Goal: Find specific page/section: Find specific page/section

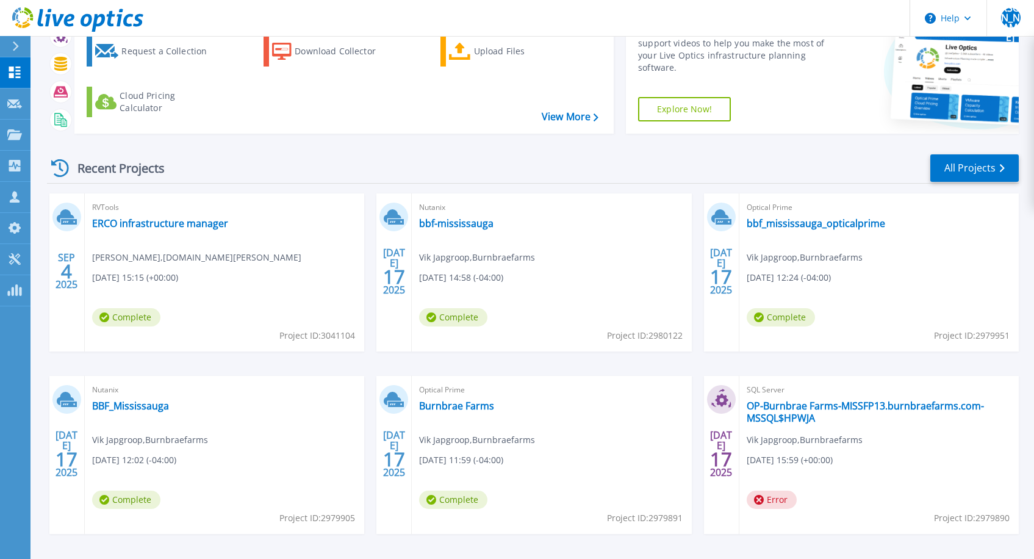
scroll to position [117, 0]
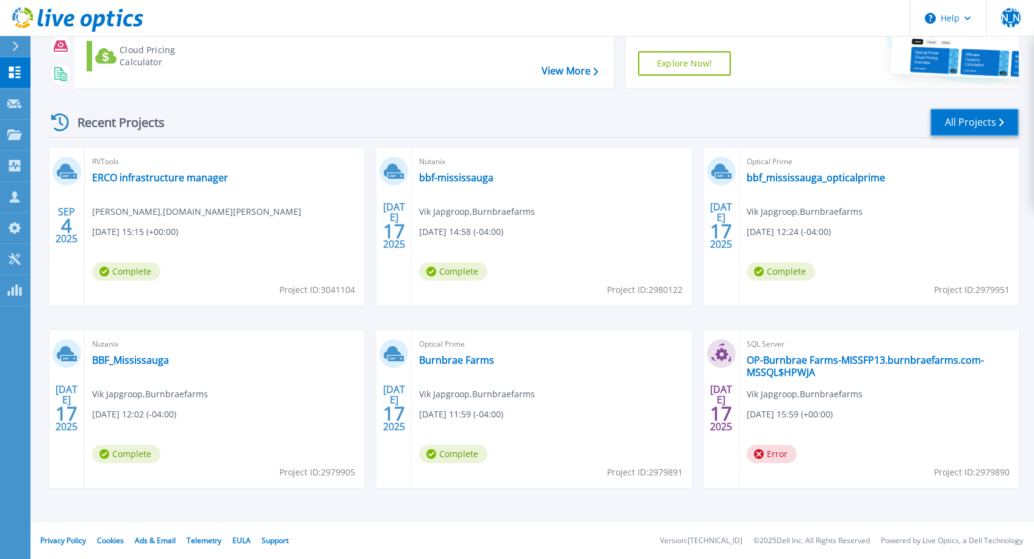
click at [975, 118] on link "All Projects" at bounding box center [975, 122] width 88 height 27
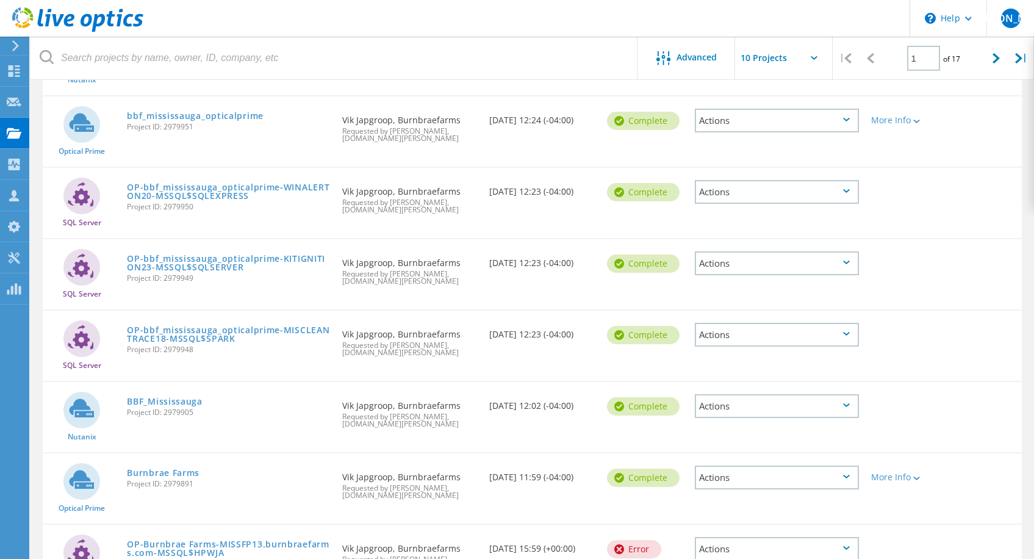
scroll to position [267, 0]
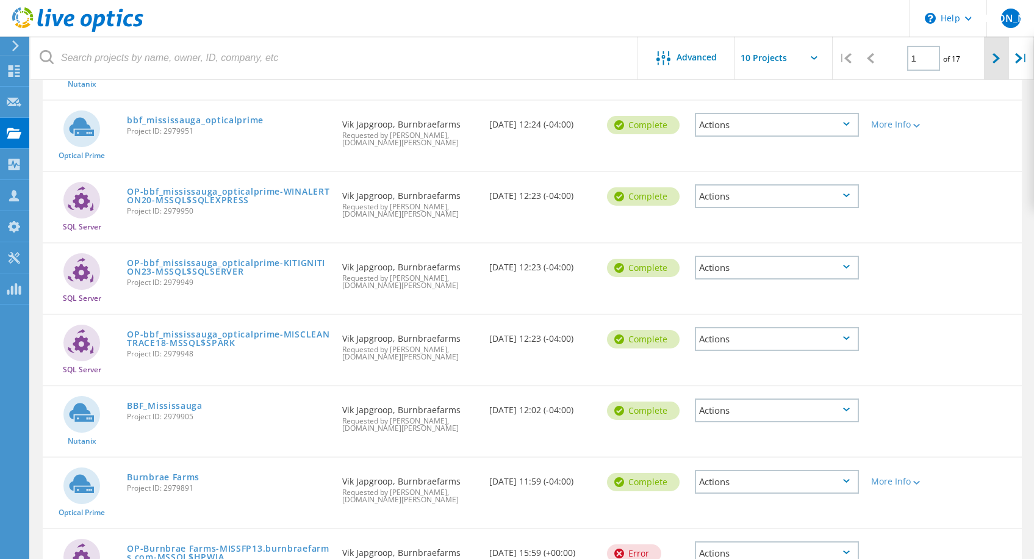
click at [999, 66] on div at bounding box center [996, 58] width 25 height 43
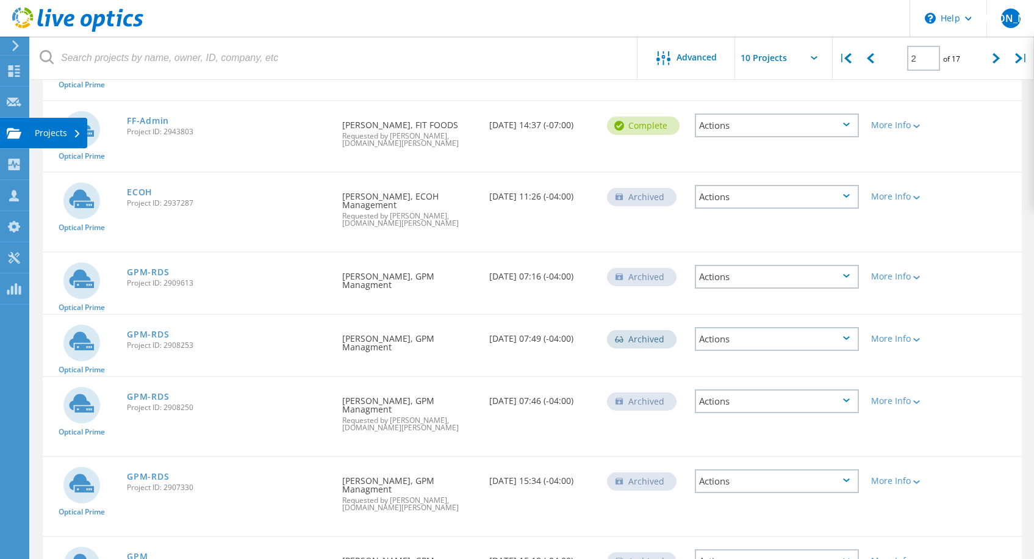
click at [20, 140] on div at bounding box center [14, 134] width 15 height 13
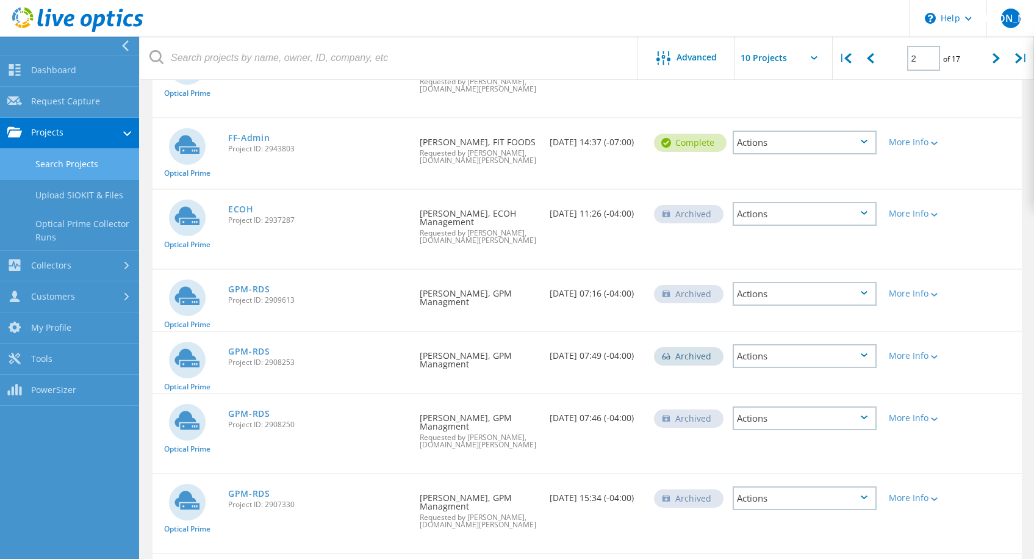
click at [72, 173] on link "Search Projects" at bounding box center [69, 164] width 139 height 31
click at [96, 161] on link "Search Projects" at bounding box center [69, 164] width 139 height 31
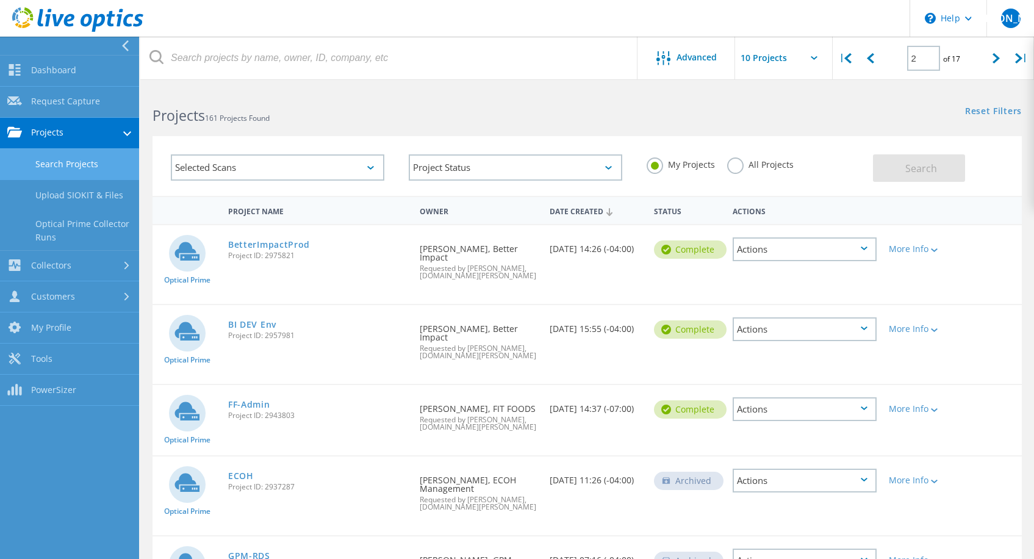
click at [788, 171] on div "All Projects" at bounding box center [760, 166] width 67 height 18
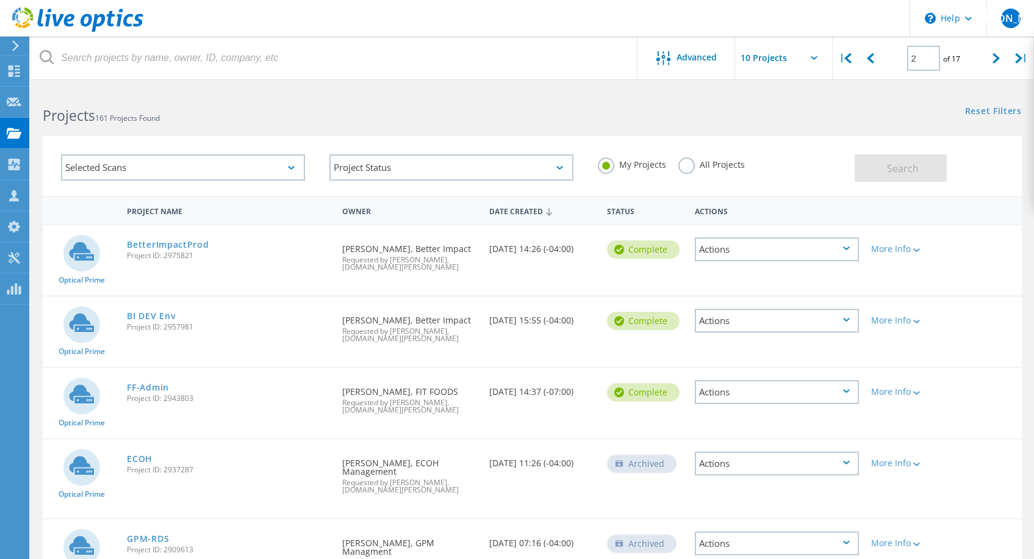
click at [781, 162] on div "My Projects All Projects" at bounding box center [720, 164] width 269 height 45
click at [688, 165] on label "All Projects" at bounding box center [712, 163] width 67 height 12
click at [0, 0] on input "All Projects" at bounding box center [0, 0] width 0 height 0
click at [869, 157] on button "Search" at bounding box center [901, 167] width 92 height 27
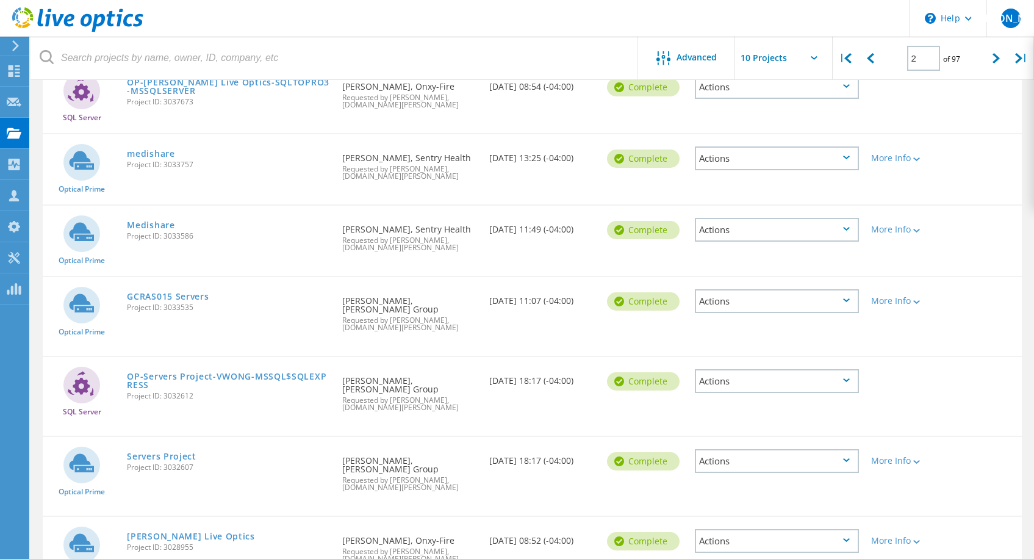
scroll to position [419, 0]
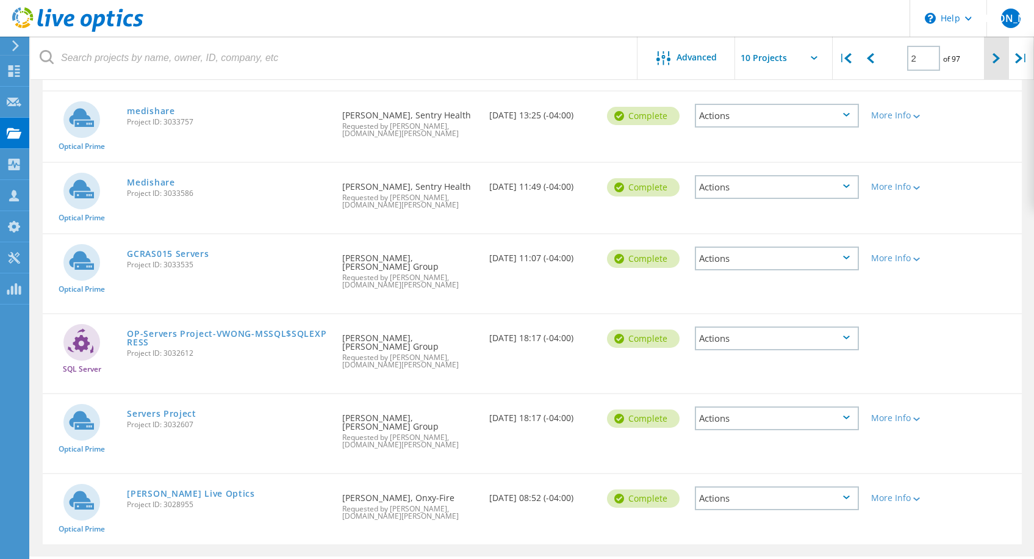
click at [1002, 62] on div at bounding box center [996, 58] width 25 height 43
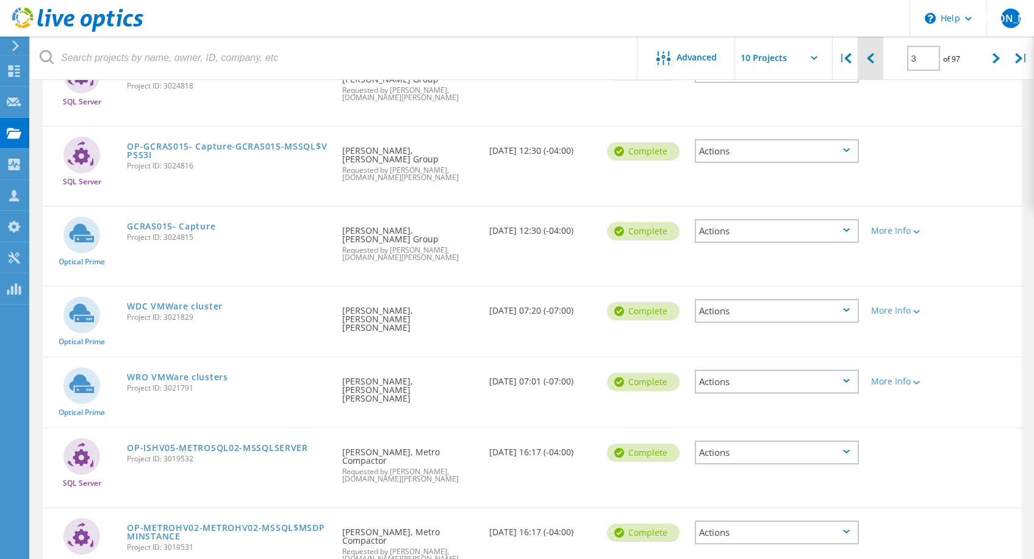
click at [869, 63] on icon at bounding box center [870, 58] width 7 height 10
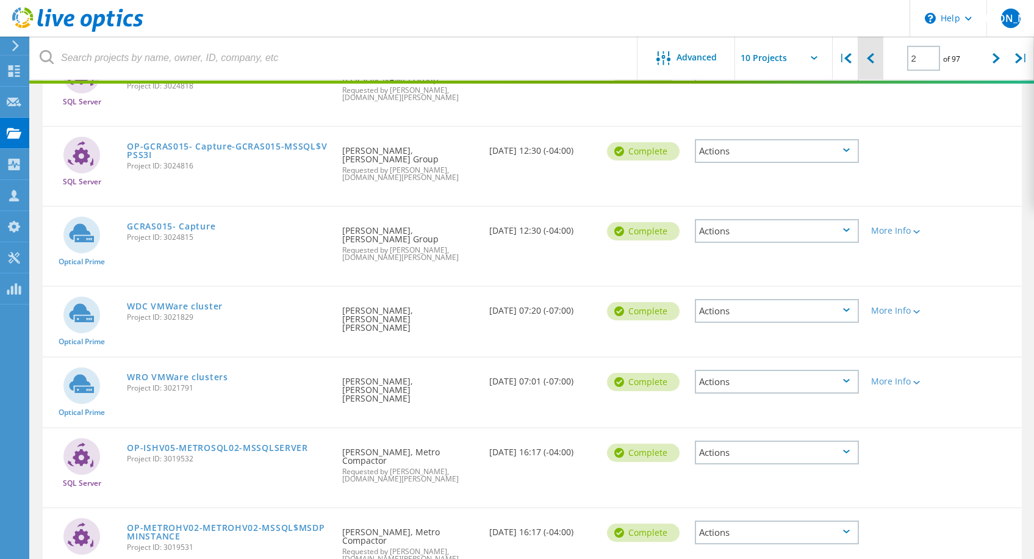
click at [869, 63] on icon at bounding box center [870, 58] width 7 height 10
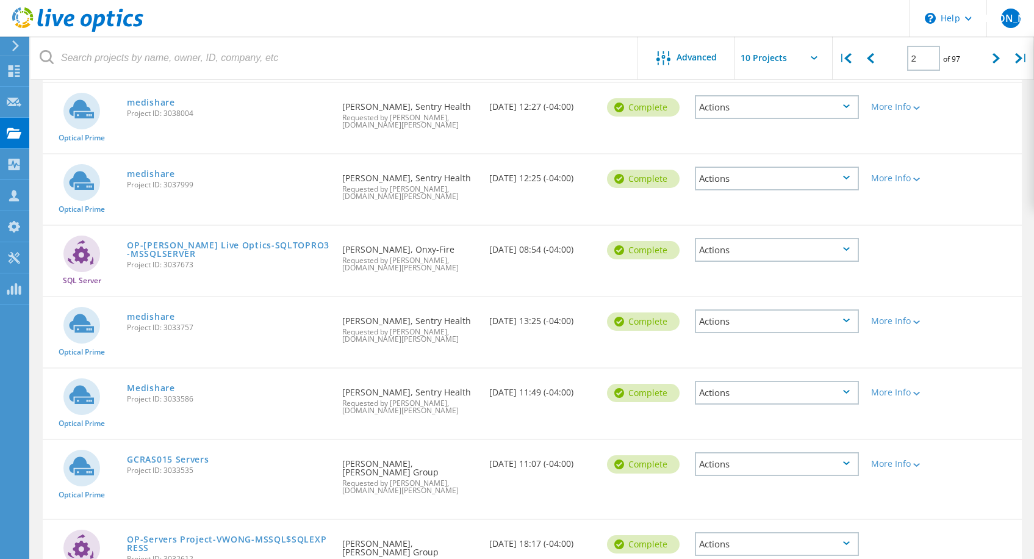
scroll to position [374, 0]
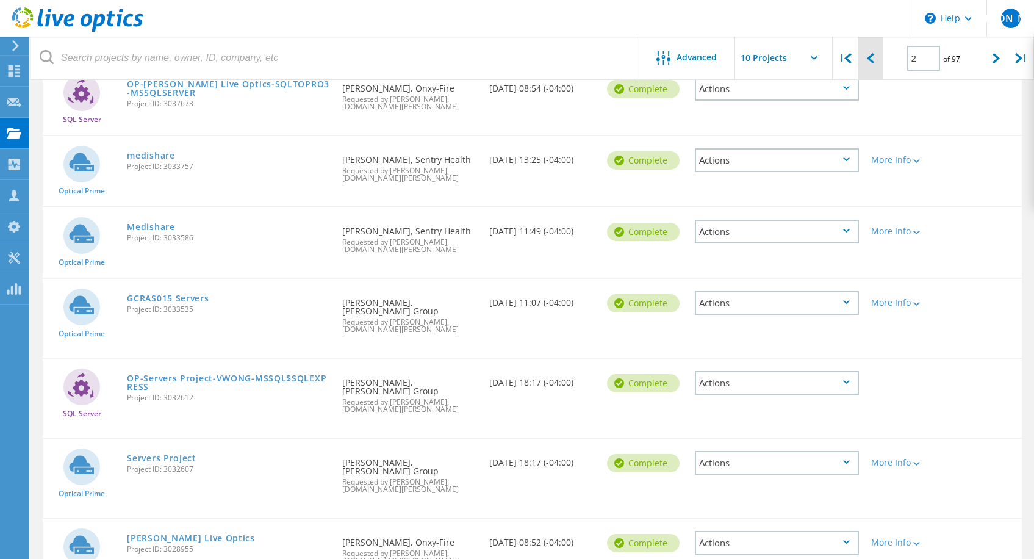
click at [877, 52] on div at bounding box center [870, 58] width 25 height 43
type input "1"
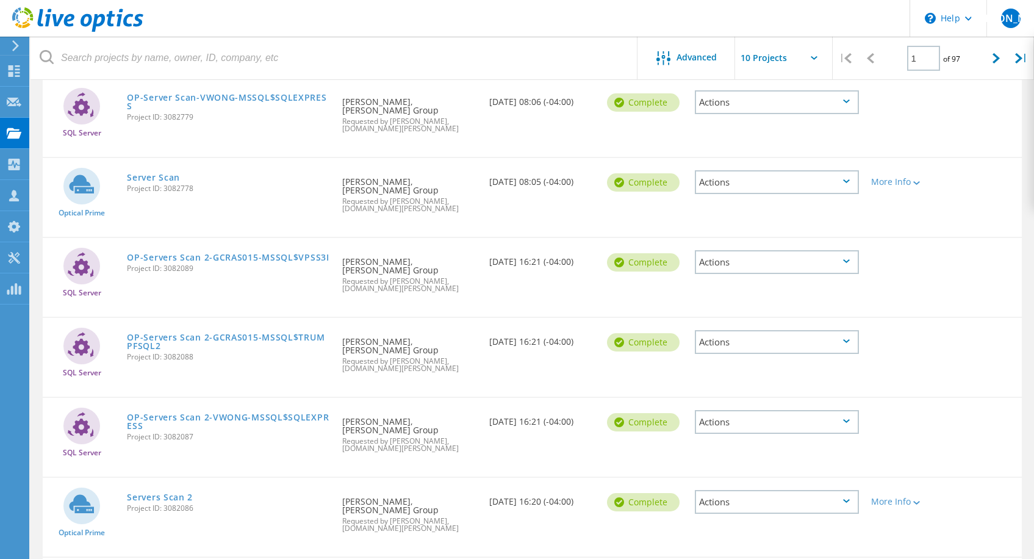
scroll to position [0, 0]
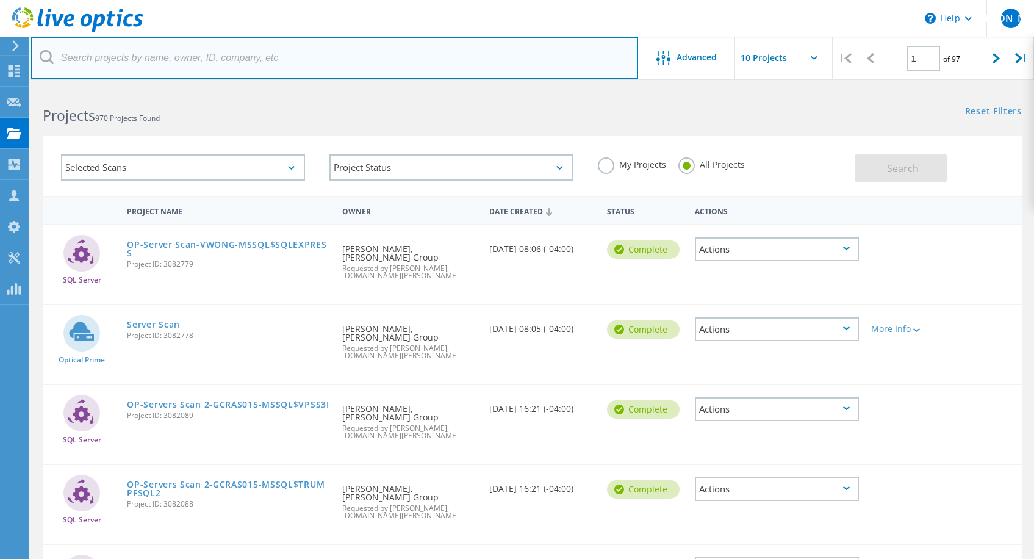
click at [162, 58] on input "text" at bounding box center [335, 58] width 608 height 43
type input "tit"
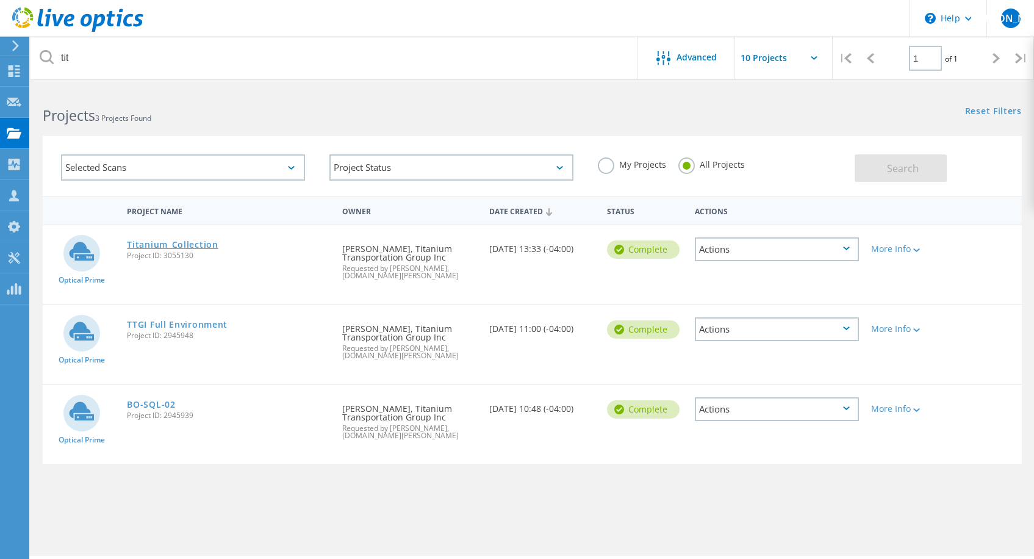
click at [211, 245] on link "Titanium_Collection" at bounding box center [172, 244] width 91 height 9
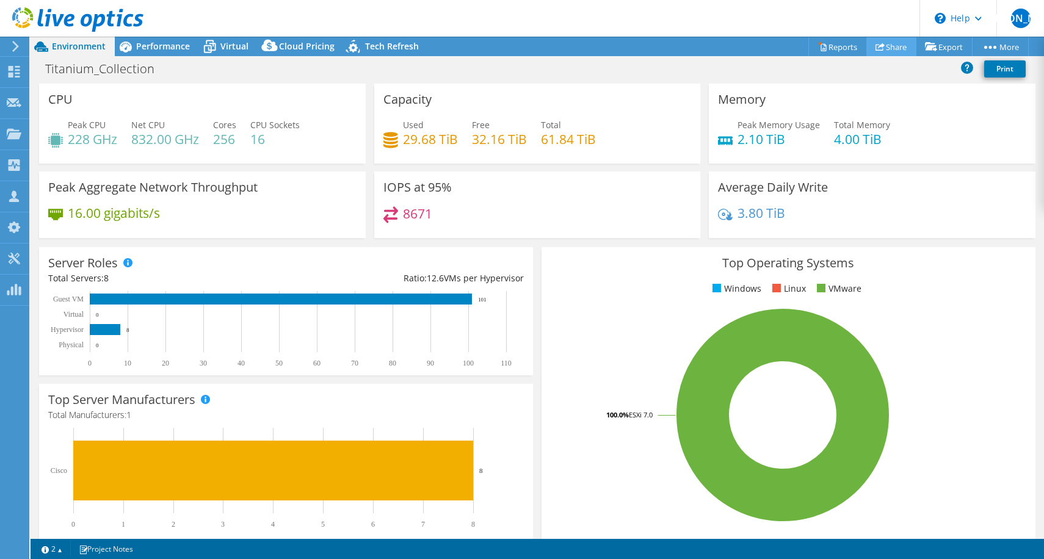
select select "USD"
click at [829, 43] on link "Reports" at bounding box center [837, 46] width 59 height 19
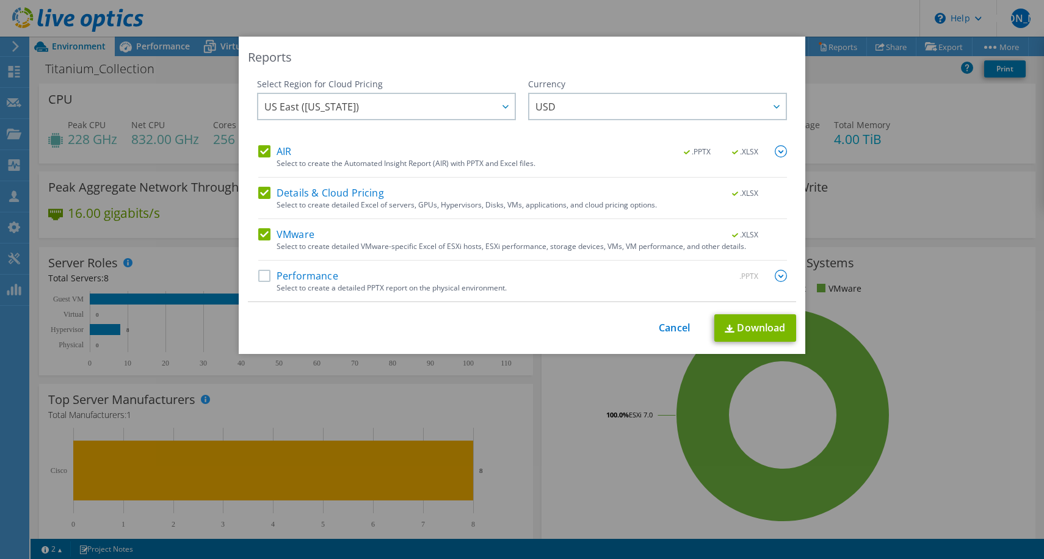
click at [297, 190] on label "Details & Cloud Pricing" at bounding box center [321, 193] width 126 height 12
click at [0, 0] on input "Details & Cloud Pricing" at bounding box center [0, 0] width 0 height 0
click at [272, 151] on label "AIR" at bounding box center [274, 151] width 33 height 12
click at [0, 0] on input "AIR" at bounding box center [0, 0] width 0 height 0
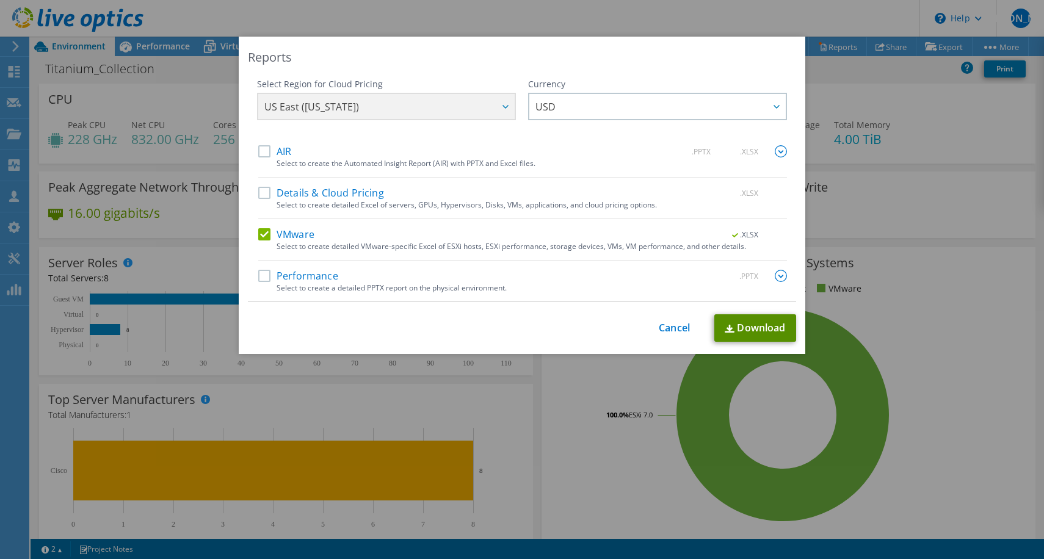
click at [745, 322] on link "Download" at bounding box center [755, 327] width 82 height 27
click at [659, 325] on link "Cancel" at bounding box center [674, 328] width 31 height 12
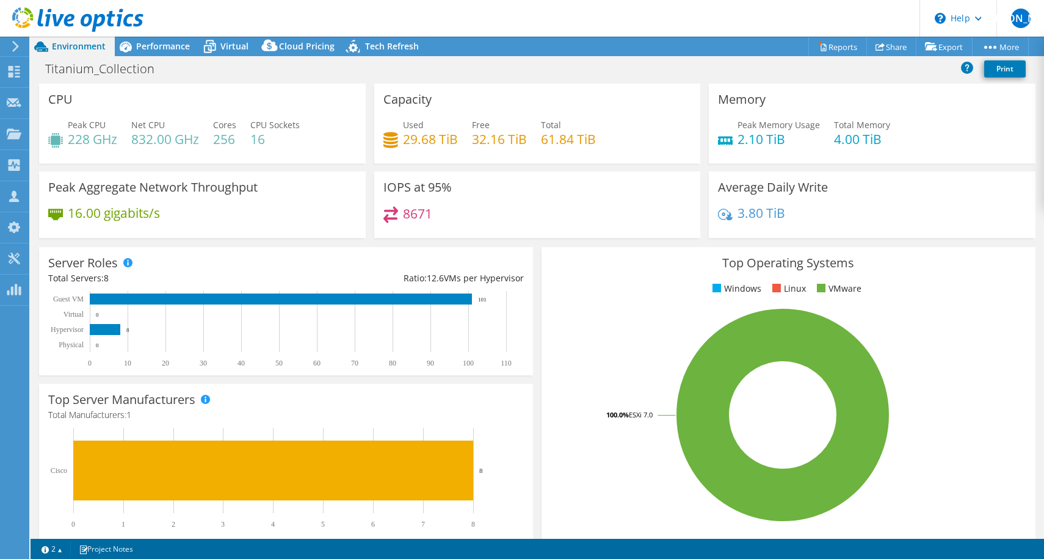
click at [72, 295] on text "Guest VM" at bounding box center [68, 299] width 31 height 9
click at [331, 284] on div "Ratio: 12.6 VMs per Hypervisor" at bounding box center [404, 278] width 237 height 13
click at [334, 291] on rect at bounding box center [280, 329] width 464 height 76
click at [336, 294] on rect at bounding box center [281, 299] width 382 height 11
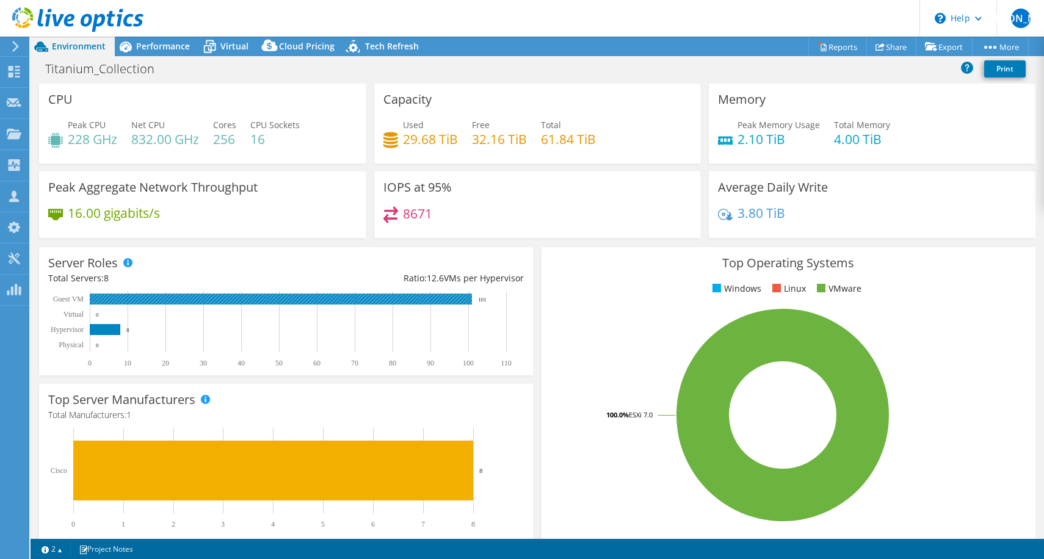
click at [336, 294] on rect at bounding box center [281, 299] width 382 height 11
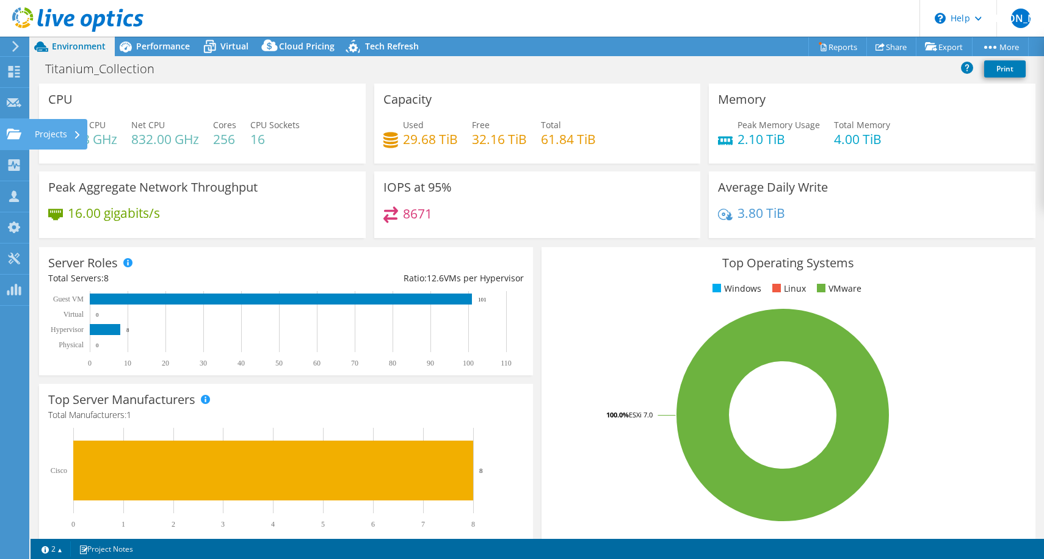
click at [9, 130] on use at bounding box center [14, 133] width 15 height 10
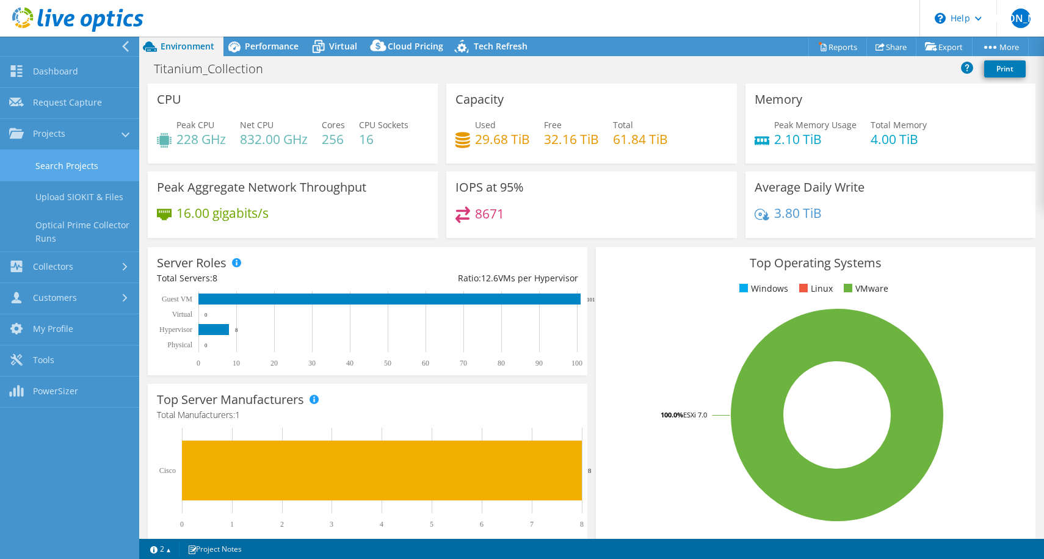
click at [45, 167] on link "Search Projects" at bounding box center [69, 165] width 139 height 31
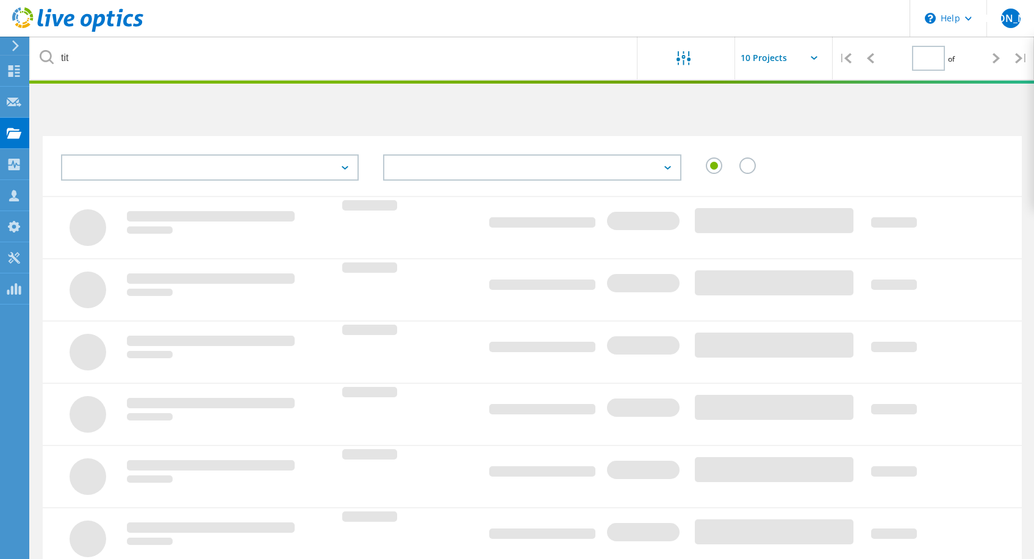
type input "1"
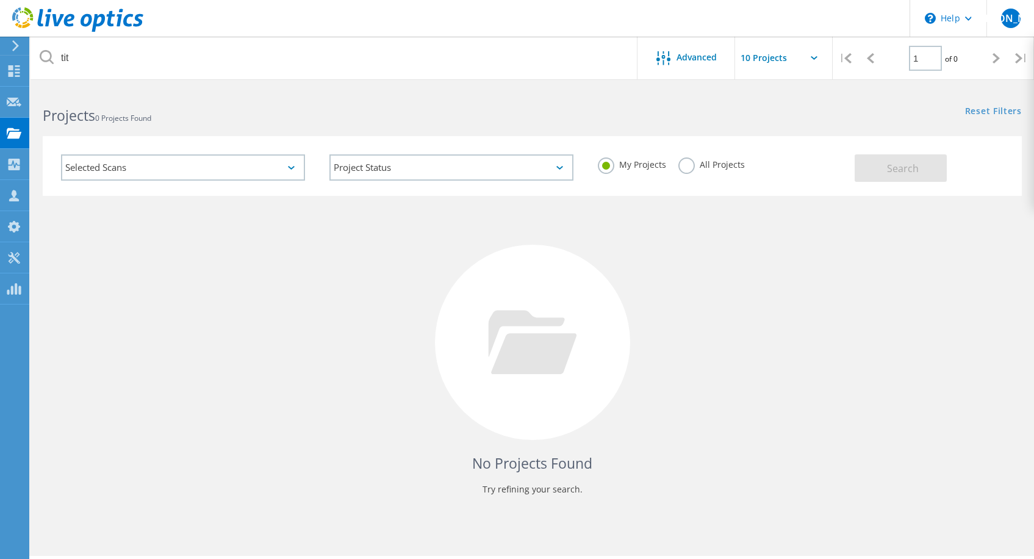
click at [738, 157] on label "All Projects" at bounding box center [712, 163] width 67 height 12
click at [0, 0] on input "All Projects" at bounding box center [0, 0] width 0 height 0
click at [741, 161] on label "All Projects" at bounding box center [712, 163] width 67 height 12
click at [0, 0] on input "All Projects" at bounding box center [0, 0] width 0 height 0
click at [851, 173] on div "My Projects All Projects" at bounding box center [720, 164] width 269 height 45
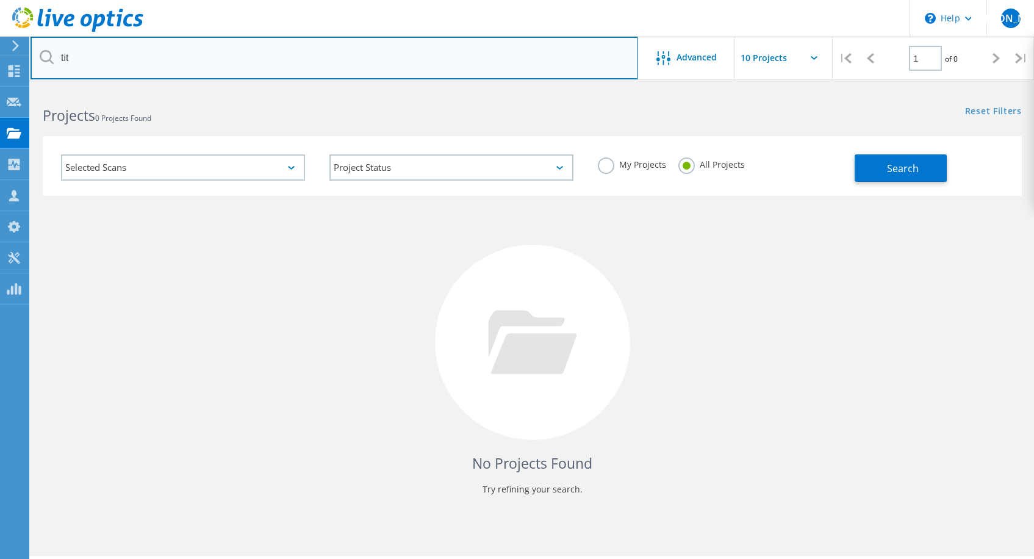
drag, startPoint x: 505, startPoint y: 73, endPoint x: 157, endPoint y: 28, distance: 350.7
click at [159, 88] on div "\n Help Explore Helpful Articles Contact Support JA Partner Team Member Jorge A…" at bounding box center [517, 340] width 1034 height 504
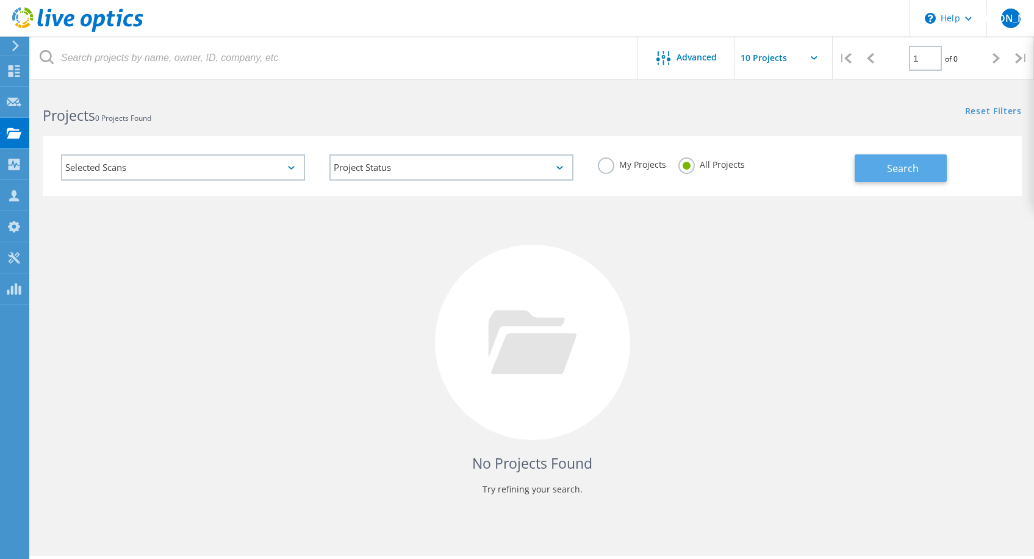
click at [885, 177] on button "Search" at bounding box center [901, 167] width 92 height 27
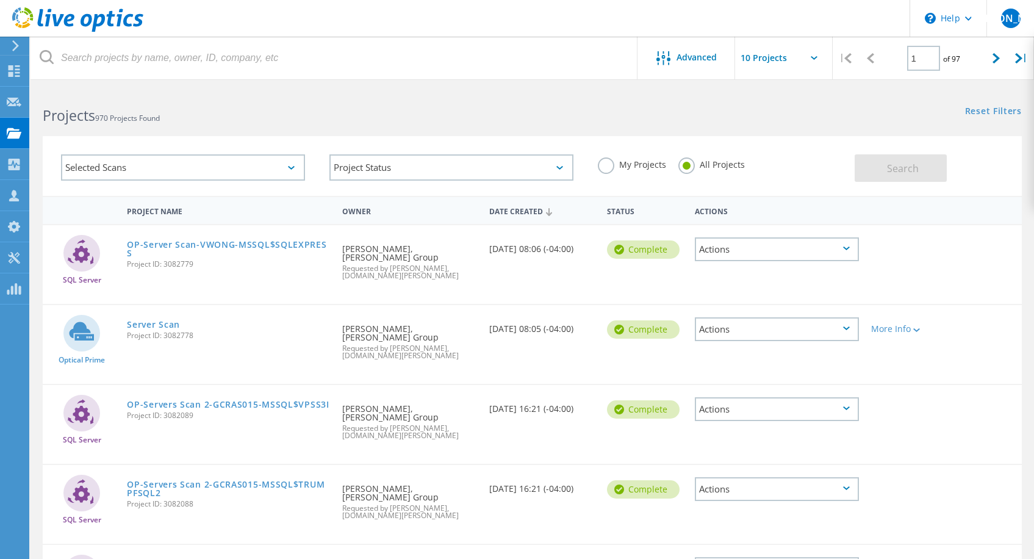
scroll to position [110, 0]
